Goal: Information Seeking & Learning: Learn about a topic

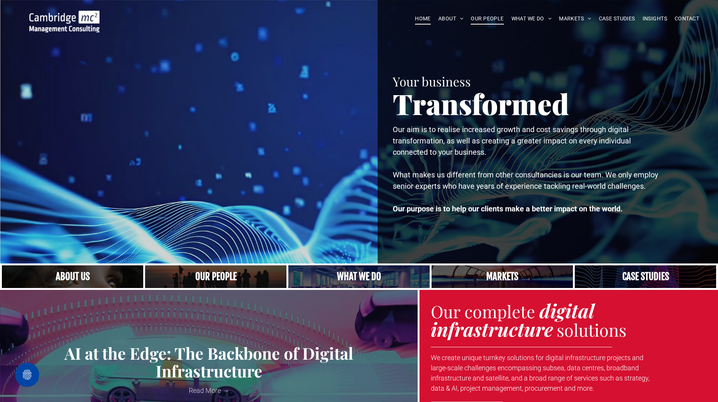
click at [474, 19] on span "OUR PEOPLE" at bounding box center [487, 19] width 33 height 12
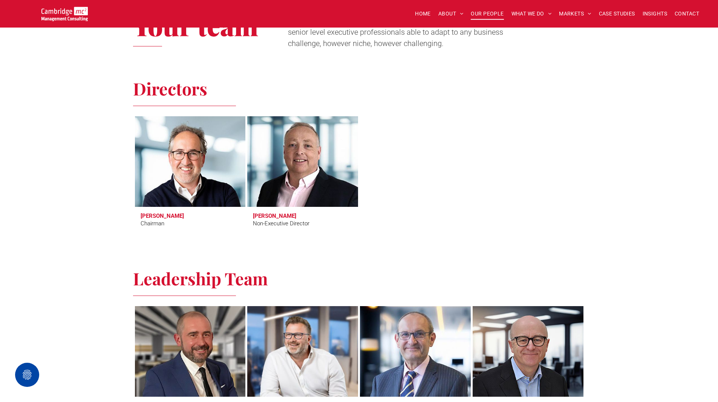
scroll to position [339, 0]
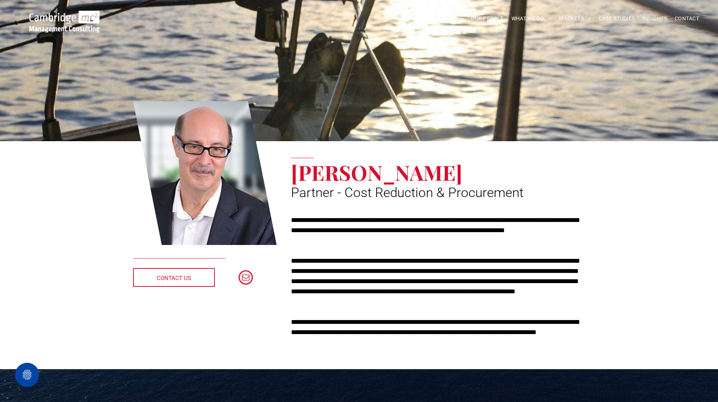
click at [495, 19] on span "OUR PEOPLE" at bounding box center [487, 19] width 33 height 12
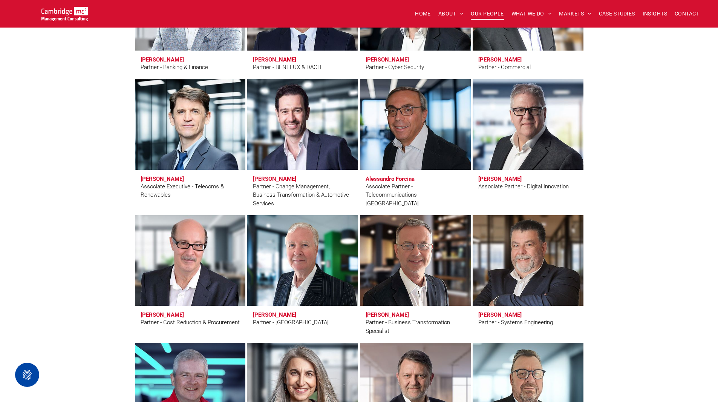
scroll to position [1659, 0]
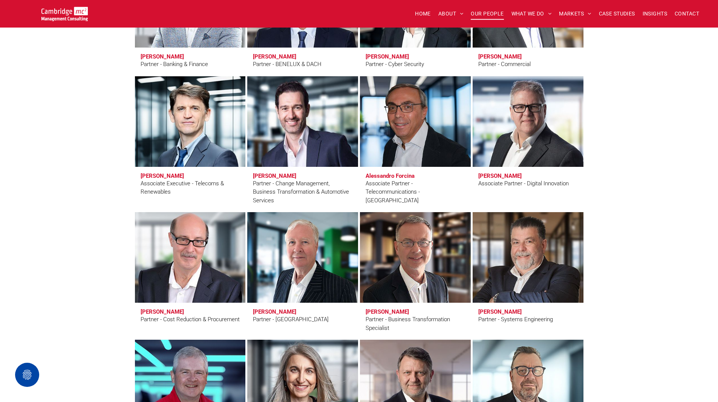
click at [164, 310] on h3 "Simon Jones" at bounding box center [162, 311] width 43 height 7
